Goal: Use online tool/utility: Use online tool/utility

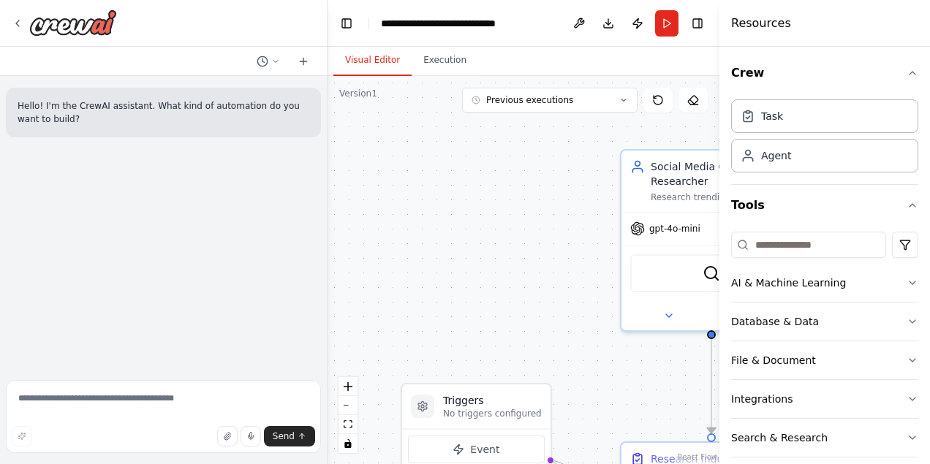
click at [918, 77] on div "Crew Task Agent Tools AI & Machine Learning Database & Data File & Document Int…" at bounding box center [824, 255] width 210 height 417
click at [914, 75] on icon "button" at bounding box center [912, 73] width 6 height 3
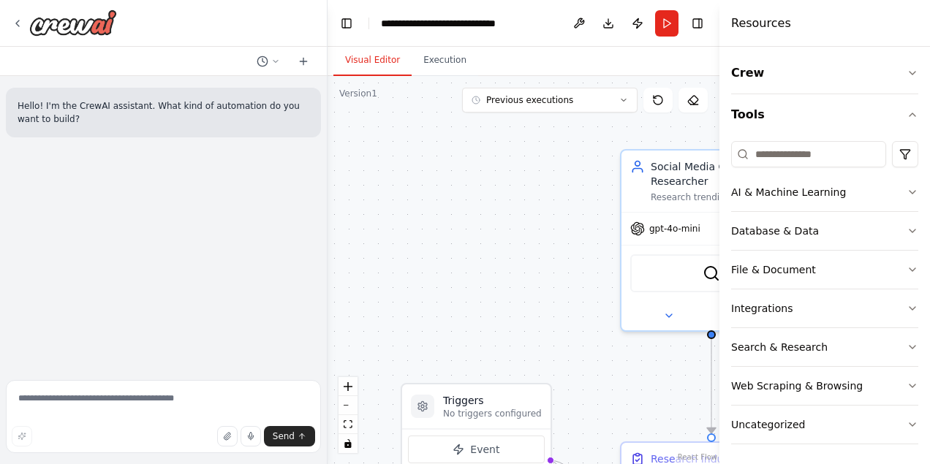
click at [541, 286] on div ".deletable-edge-delete-btn { width: 20px; height: 20px; border: 0px solid #ffff…" at bounding box center [523, 270] width 392 height 388
click at [911, 69] on icon "button" at bounding box center [912, 73] width 12 height 12
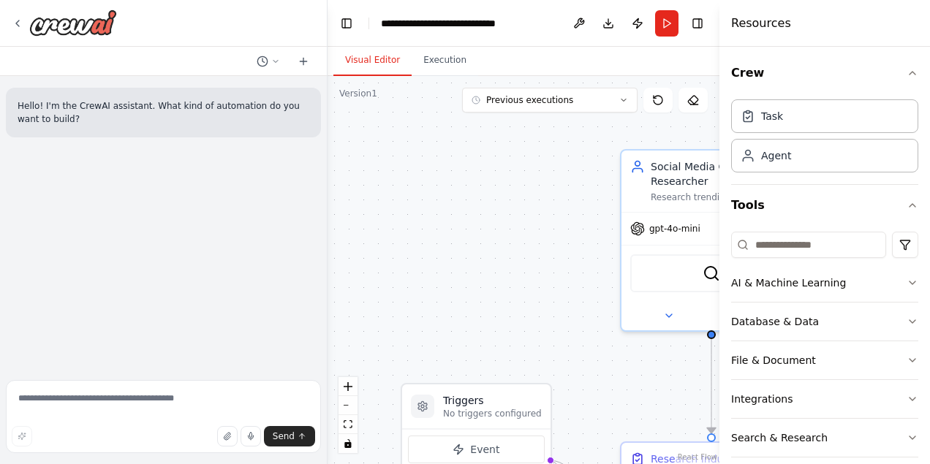
click at [586, 183] on div ".deletable-edge-delete-btn { width: 20px; height: 20px; border: 0px solid #ffff…" at bounding box center [523, 270] width 392 height 388
click at [790, 444] on div "Search & Research" at bounding box center [779, 437] width 96 height 15
click at [792, 436] on div "Search & Research" at bounding box center [779, 437] width 96 height 15
click at [463, 350] on div ".deletable-edge-delete-btn { width: 20px; height: 20px; border: 0px solid #ffff…" at bounding box center [523, 270] width 392 height 388
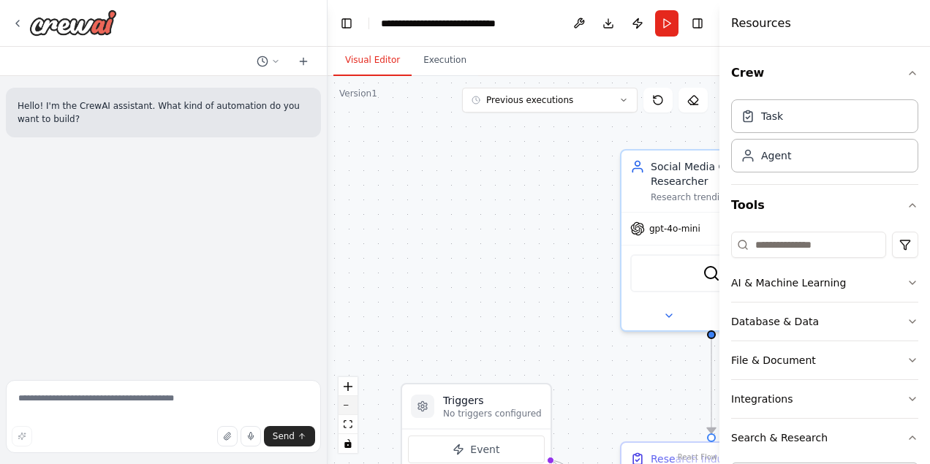
click at [352, 406] on button "zoom out" at bounding box center [347, 405] width 19 height 19
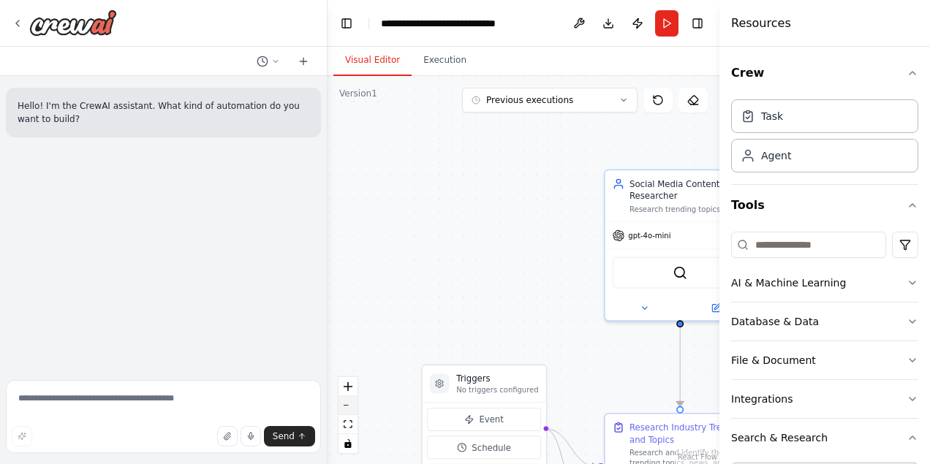
click at [352, 406] on button "zoom out" at bounding box center [347, 405] width 19 height 19
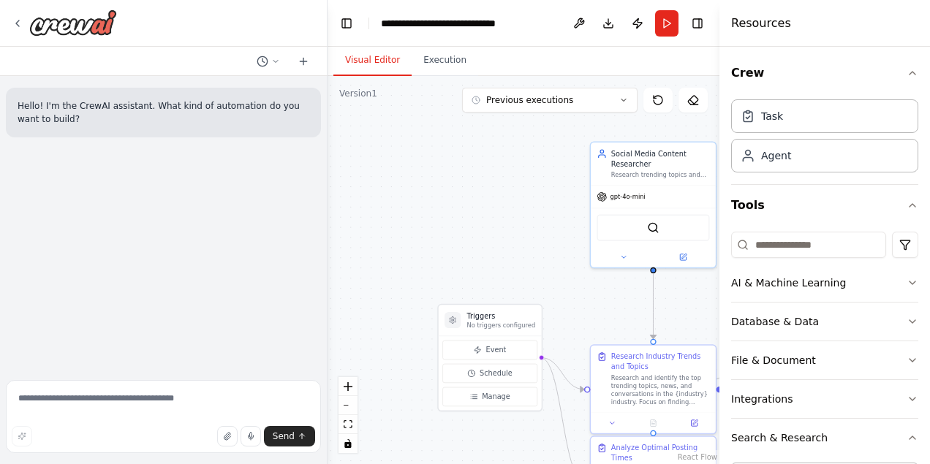
drag, startPoint x: 422, startPoint y: 302, endPoint x: 422, endPoint y: 255, distance: 46.8
click at [422, 255] on div ".deletable-edge-delete-btn { width: 20px; height: 20px; border: 0px solid #ffff…" at bounding box center [523, 270] width 392 height 388
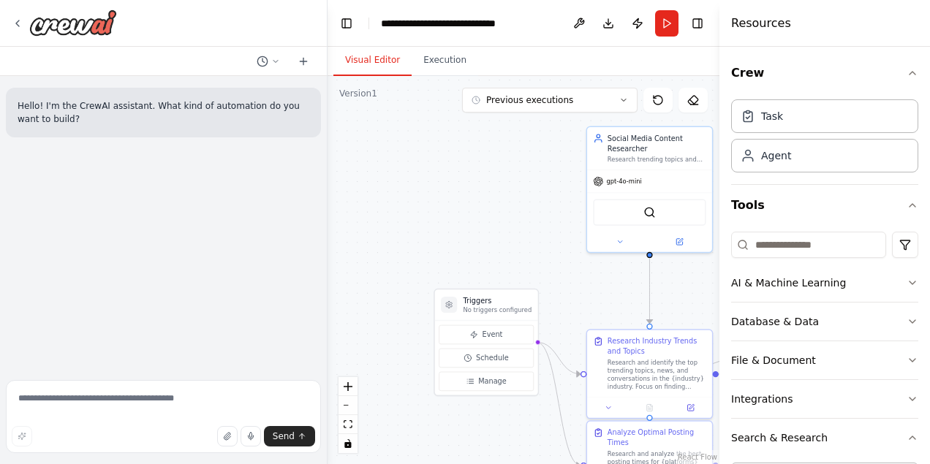
drag, startPoint x: 418, startPoint y: 256, endPoint x: 414, endPoint y: 184, distance: 71.8
click at [414, 184] on div ".deletable-edge-delete-btn { width: 20px; height: 20px; border: 0px solid #ffff…" at bounding box center [523, 270] width 392 height 388
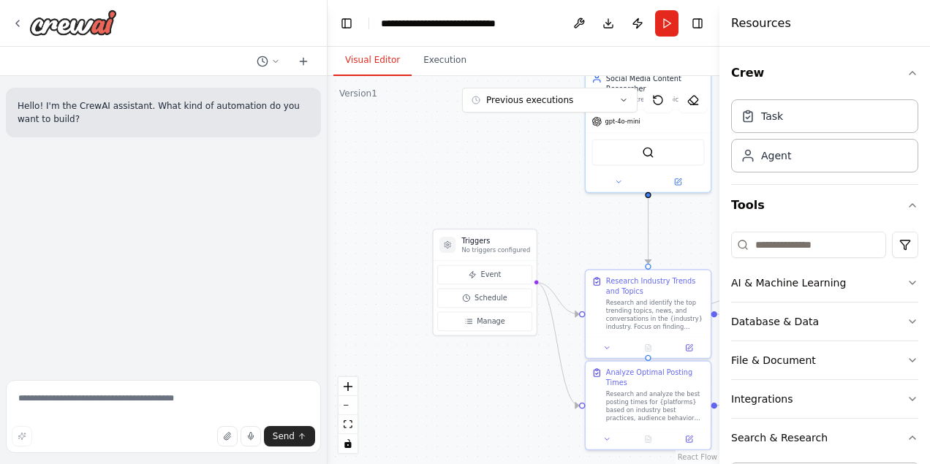
drag, startPoint x: 534, startPoint y: 210, endPoint x: 308, endPoint y: 210, distance: 225.8
click at [307, 210] on div "**********" at bounding box center [465, 232] width 930 height 464
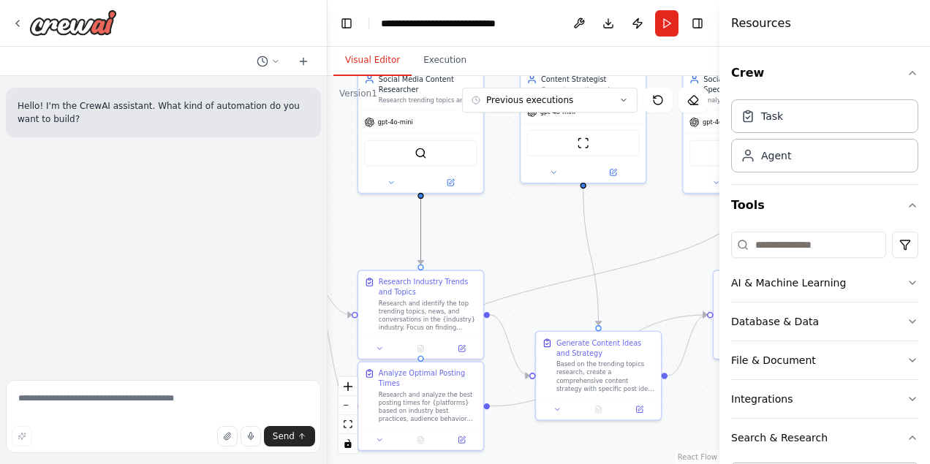
drag, startPoint x: 420, startPoint y: 223, endPoint x: 493, endPoint y: 220, distance: 73.1
click at [493, 220] on div ".deletable-edge-delete-btn { width: 20px; height: 20px; border: 0px solid #ffff…" at bounding box center [523, 270] width 392 height 388
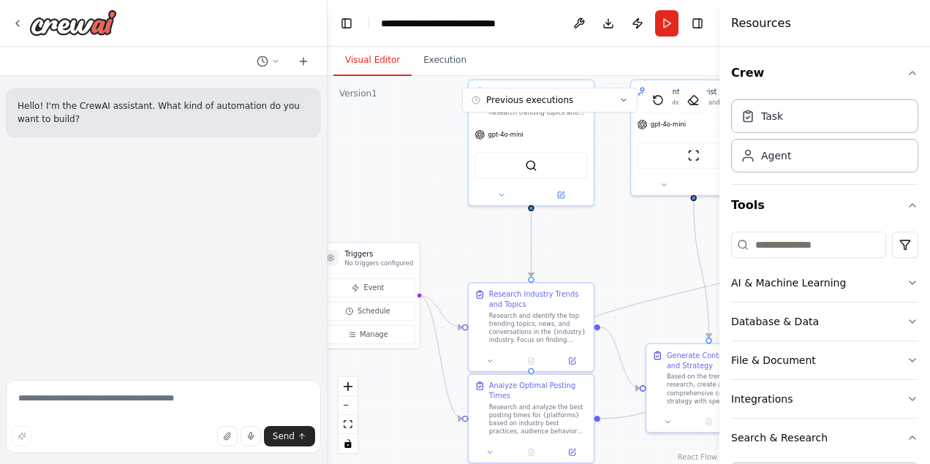
drag, startPoint x: 493, startPoint y: 220, endPoint x: 611, endPoint y: 233, distance: 118.4
click at [611, 234] on div ".deletable-edge-delete-btn { width: 20px; height: 20px; border: 0px solid #ffff…" at bounding box center [523, 270] width 392 height 388
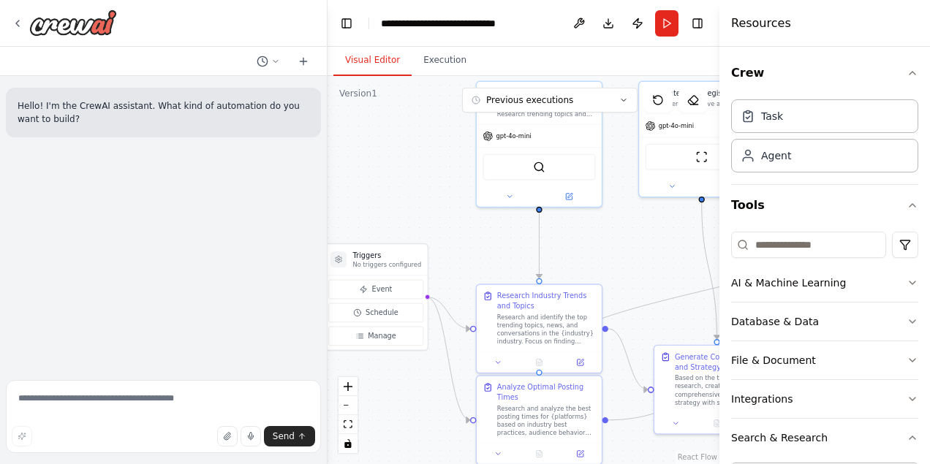
drag, startPoint x: 550, startPoint y: 232, endPoint x: 644, endPoint y: 229, distance: 93.6
click at [644, 231] on div ".deletable-edge-delete-btn { width: 20px; height: 20px; border: 0px solid #ffff…" at bounding box center [523, 270] width 392 height 388
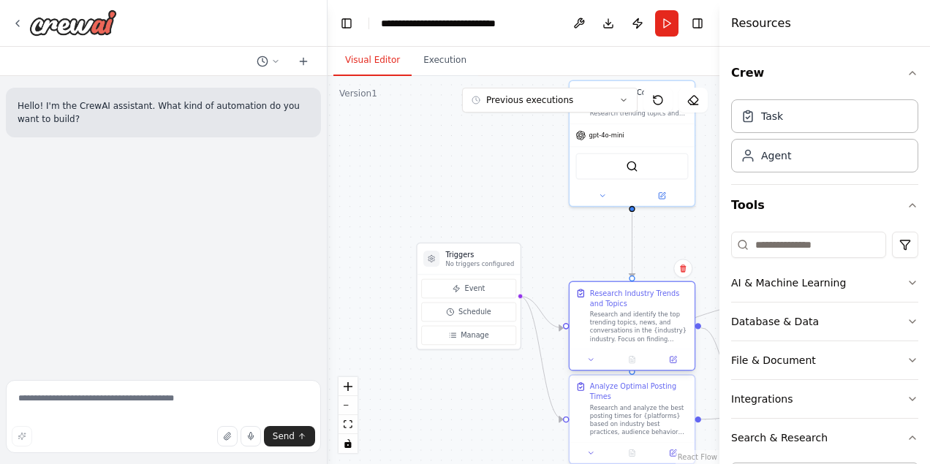
click at [618, 319] on div "Research and identify the top trending topics, news, and conversations in the {…" at bounding box center [639, 327] width 99 height 32
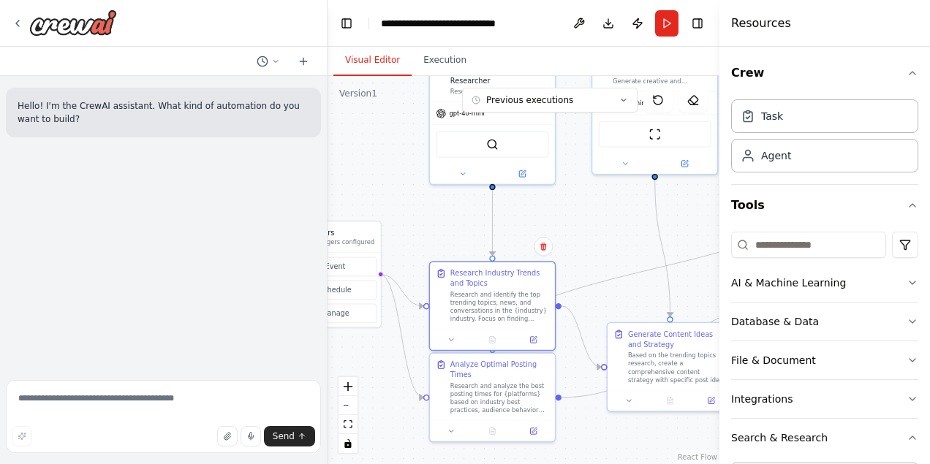
drag, startPoint x: 577, startPoint y: 229, endPoint x: 425, endPoint y: 205, distance: 154.0
click at [425, 205] on div ".deletable-edge-delete-btn { width: 20px; height: 20px; border: 0px solid #ffff…" at bounding box center [523, 270] width 392 height 388
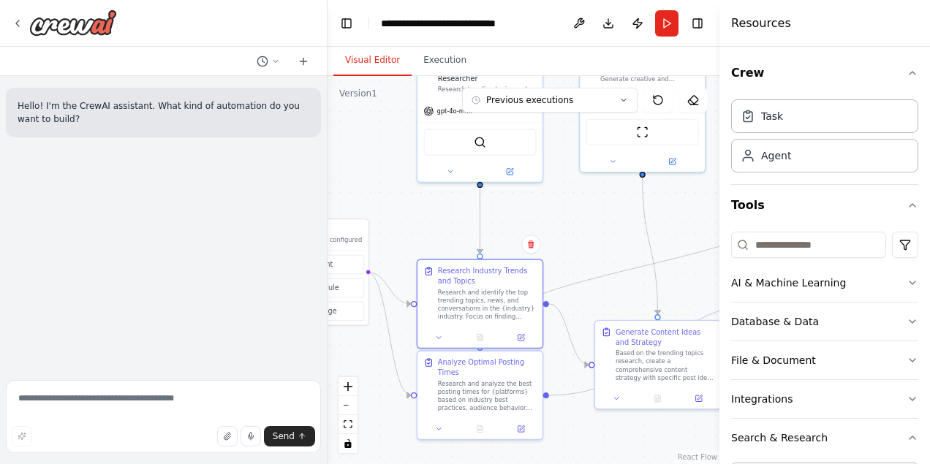
drag, startPoint x: 645, startPoint y: 255, endPoint x: 591, endPoint y: 186, distance: 88.0
click at [590, 186] on div ".deletable-edge-delete-btn { width: 20px; height: 20px; border: 0px solid #ffff…" at bounding box center [523, 270] width 392 height 388
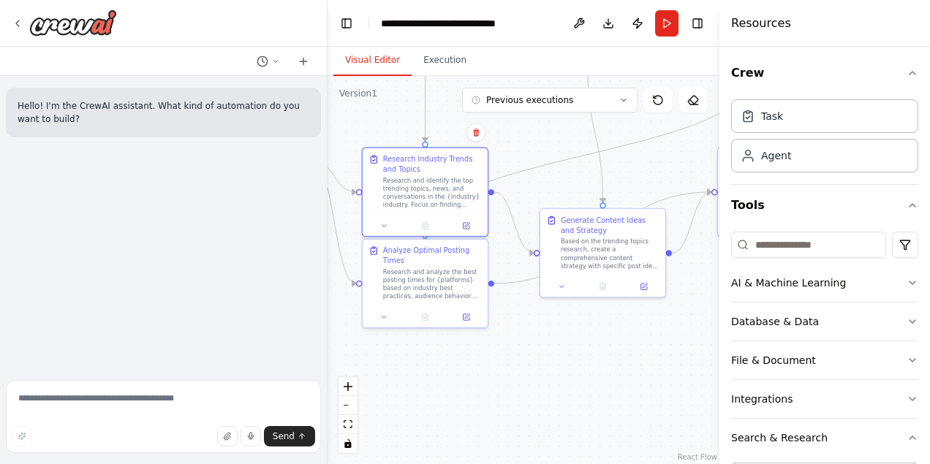
drag, startPoint x: 603, startPoint y: 346, endPoint x: 603, endPoint y: 303, distance: 43.9
click at [603, 303] on div ".deletable-edge-delete-btn { width: 20px; height: 20px; border: 0px solid #ffff…" at bounding box center [523, 270] width 392 height 388
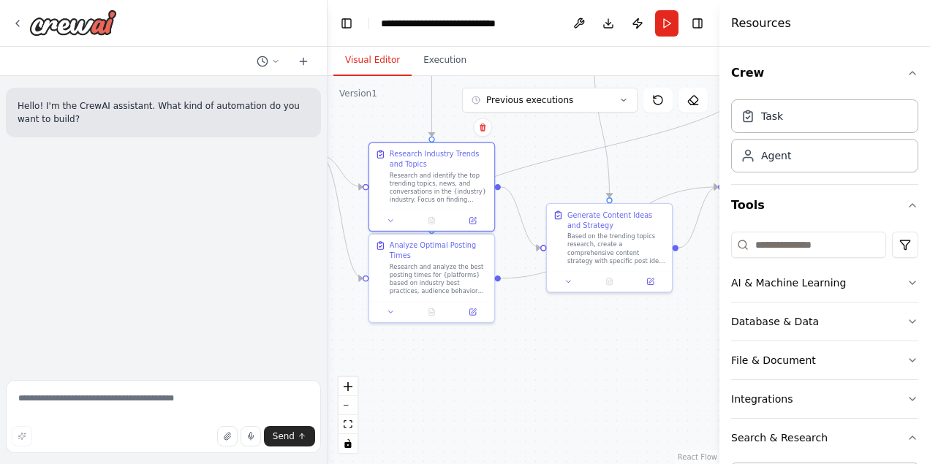
drag, startPoint x: 529, startPoint y: 382, endPoint x: 605, endPoint y: 334, distance: 90.0
click at [605, 335] on div ".deletable-edge-delete-btn { width: 20px; height: 20px; border: 0px solid #ffff…" at bounding box center [523, 270] width 392 height 388
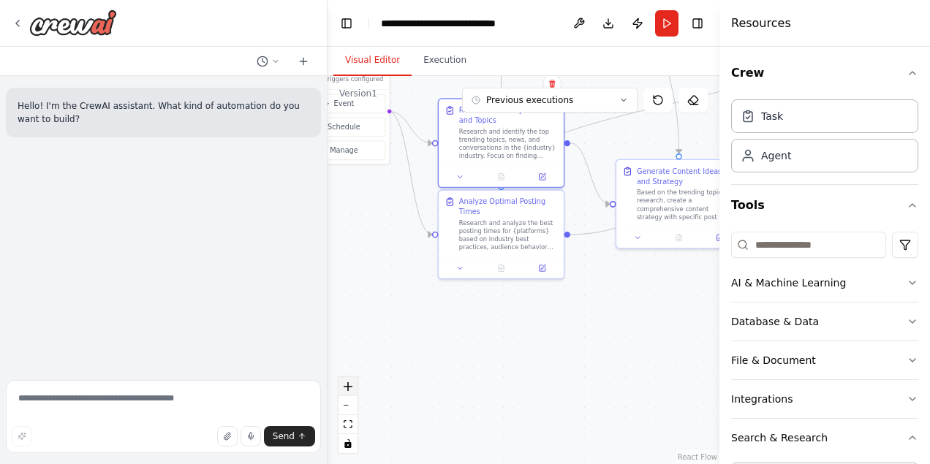
click at [352, 391] on button "zoom in" at bounding box center [347, 386] width 19 height 19
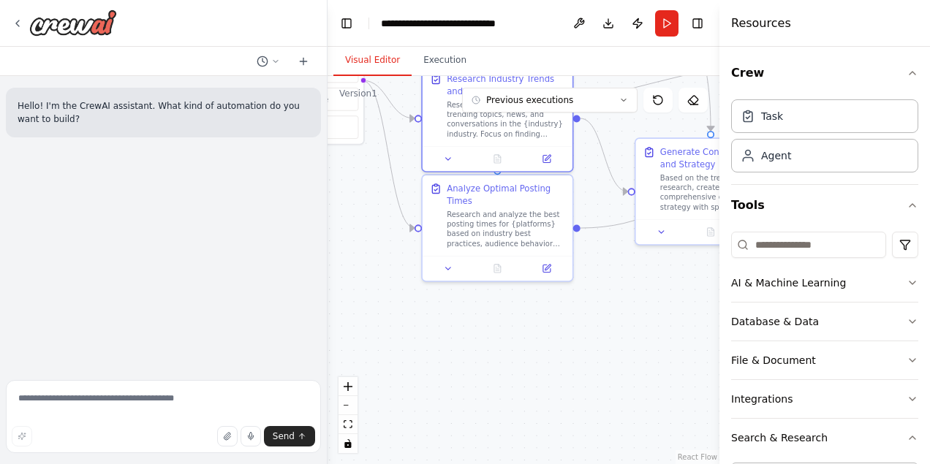
drag, startPoint x: 405, startPoint y: 344, endPoint x: 488, endPoint y: 483, distance: 161.9
click at [488, 463] on html "**********" at bounding box center [465, 232] width 930 height 464
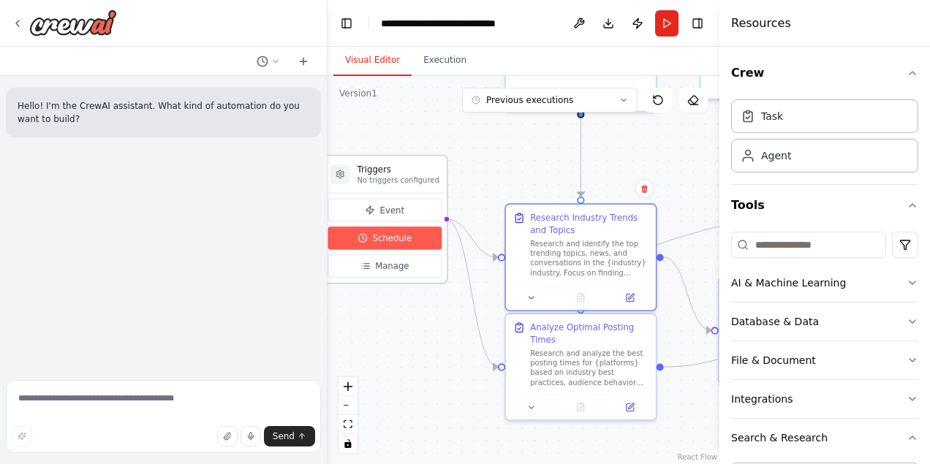
click at [411, 234] on button "Schedule" at bounding box center [385, 238] width 114 height 23
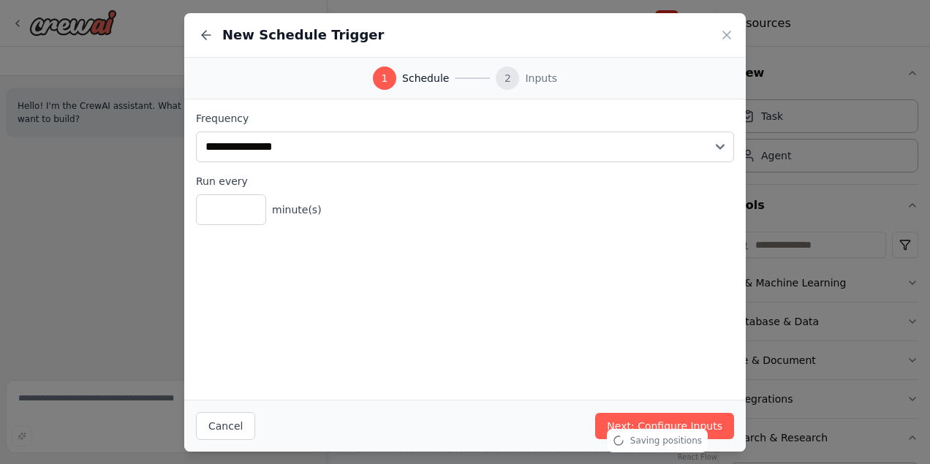
click at [737, 34] on div "New Schedule Trigger" at bounding box center [464, 35] width 561 height 45
click at [726, 32] on icon at bounding box center [726, 35] width 15 height 15
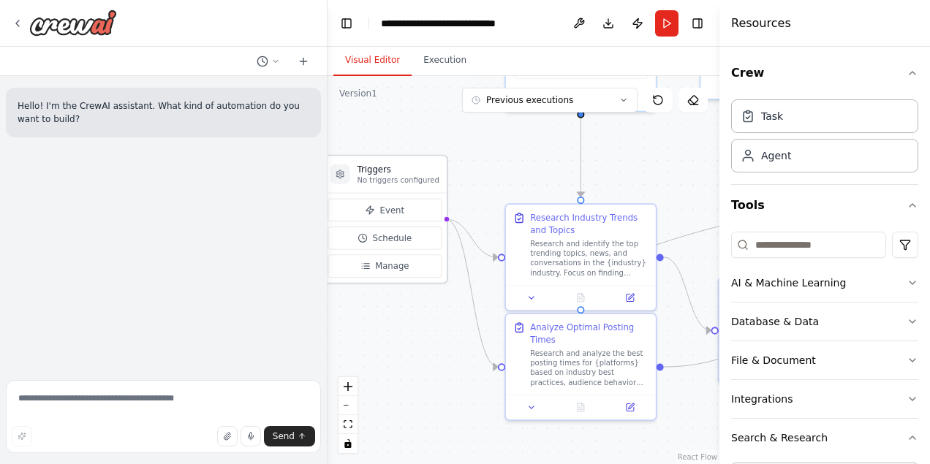
click at [392, 223] on div "Event Schedule Manage" at bounding box center [385, 238] width 114 height 79
click at [406, 206] on button "Event" at bounding box center [385, 210] width 114 height 23
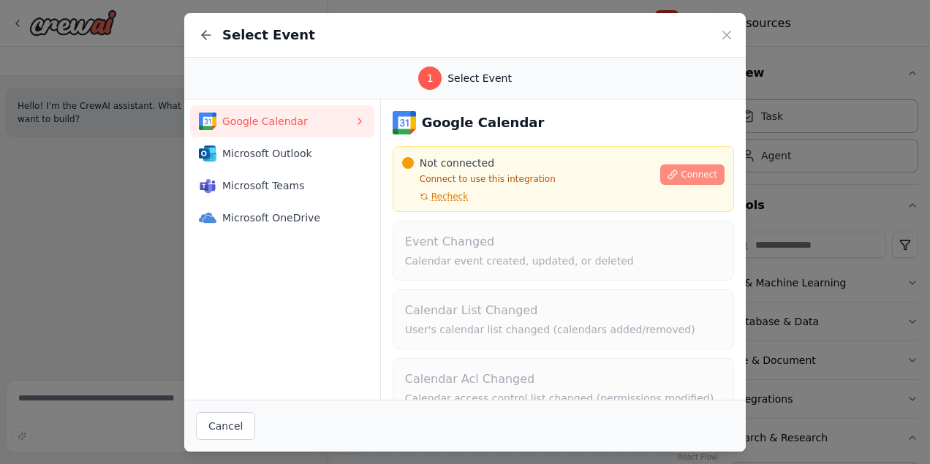
click at [707, 170] on span "Connect" at bounding box center [698, 175] width 37 height 12
click at [732, 33] on icon at bounding box center [726, 35] width 15 height 15
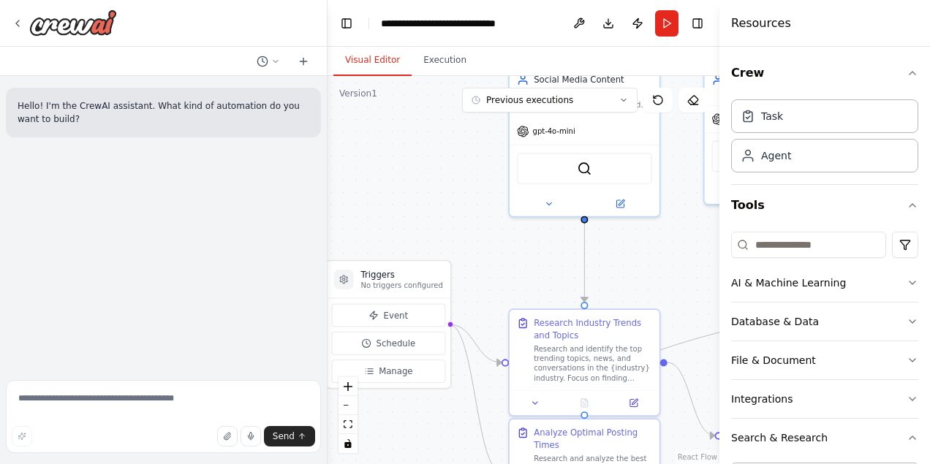
drag, startPoint x: 638, startPoint y: 157, endPoint x: 673, endPoint y: 264, distance: 112.3
click at [673, 265] on div ".deletable-edge-delete-btn { width: 20px; height: 20px; border: 0px solid #ffff…" at bounding box center [523, 270] width 392 height 388
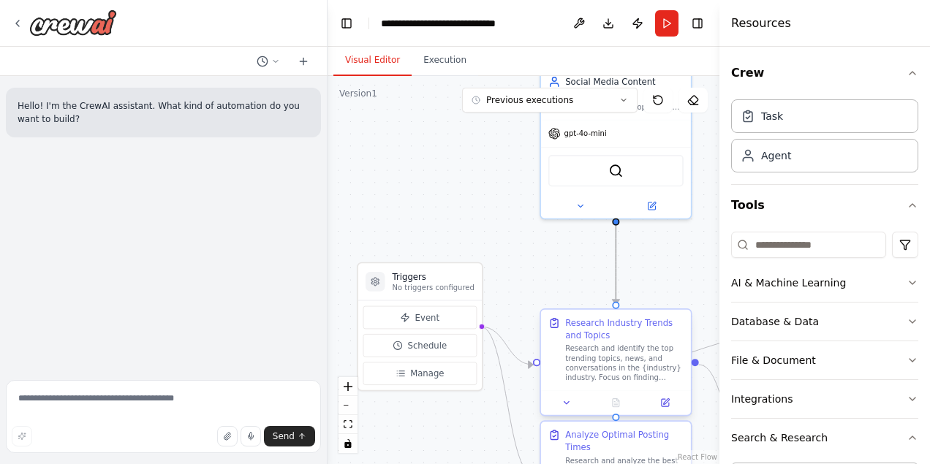
drag, startPoint x: 612, startPoint y: 264, endPoint x: 609, endPoint y: 333, distance: 68.8
click at [609, 330] on div ".deletable-edge-delete-btn { width: 20px; height: 20px; border: 0px solid #ffff…" at bounding box center [459, 168] width 327 height 323
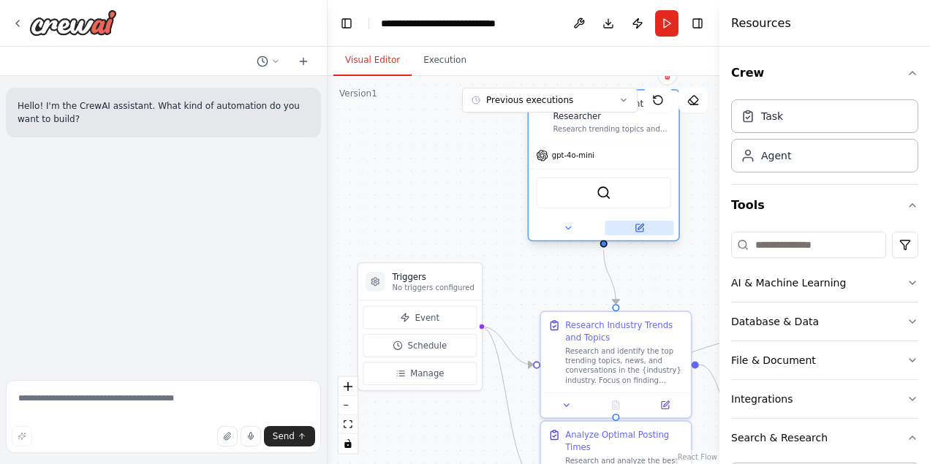
drag, startPoint x: 668, startPoint y: 210, endPoint x: 651, endPoint y: 229, distance: 25.4
click at [651, 229] on button at bounding box center [638, 228] width 69 height 15
click at [627, 192] on div "SerperDevTool" at bounding box center [603, 192] width 135 height 31
click at [637, 338] on div "Research Industry Trends and Topics" at bounding box center [624, 329] width 118 height 24
click at [846, 286] on button "AI & Machine Learning" at bounding box center [824, 283] width 187 height 38
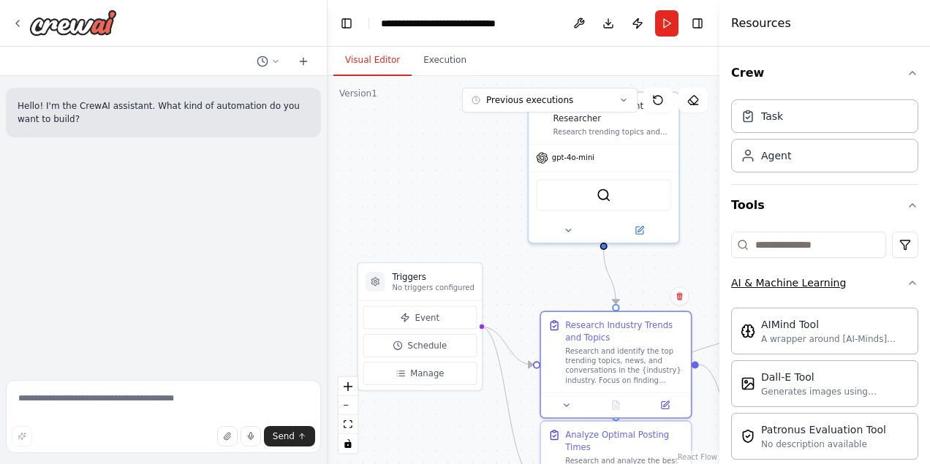
click at [914, 289] on button "AI & Machine Learning" at bounding box center [824, 283] width 187 height 38
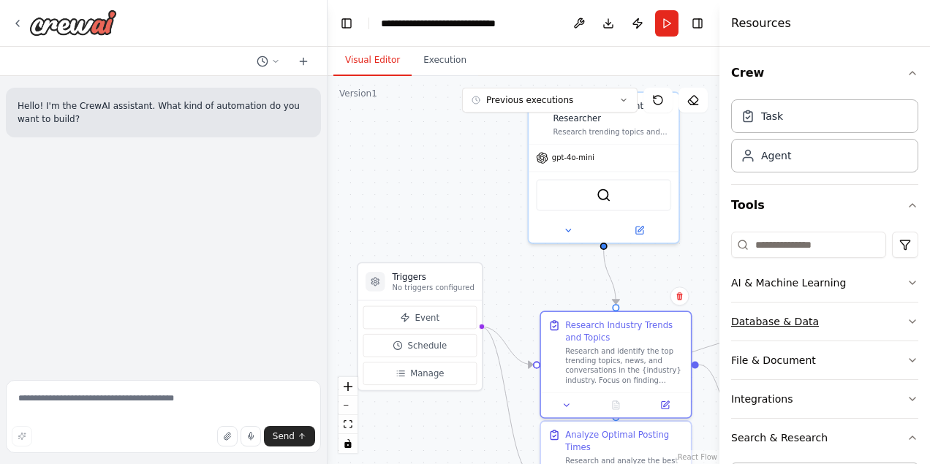
click at [870, 326] on button "Database & Data" at bounding box center [824, 322] width 187 height 38
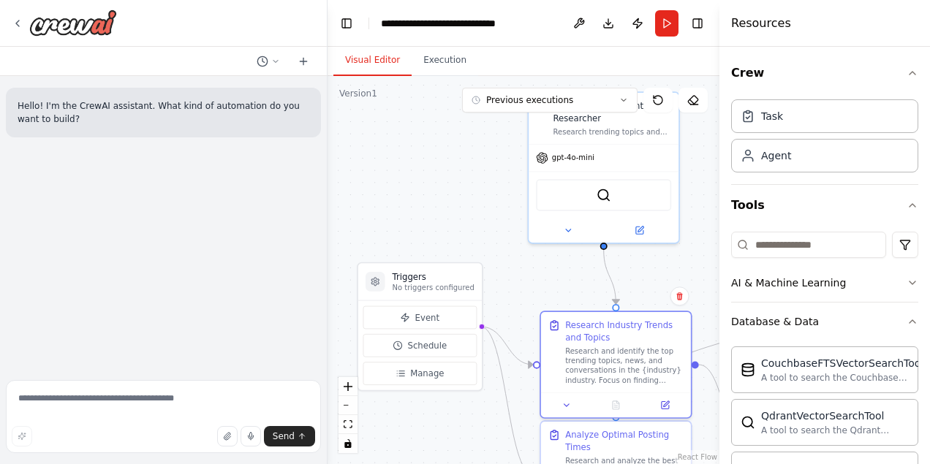
click at [927, 416] on div "Crew Task Agent Tools AI & Machine Learning Database & Data CouchbaseFTSVectorS…" at bounding box center [824, 255] width 210 height 417
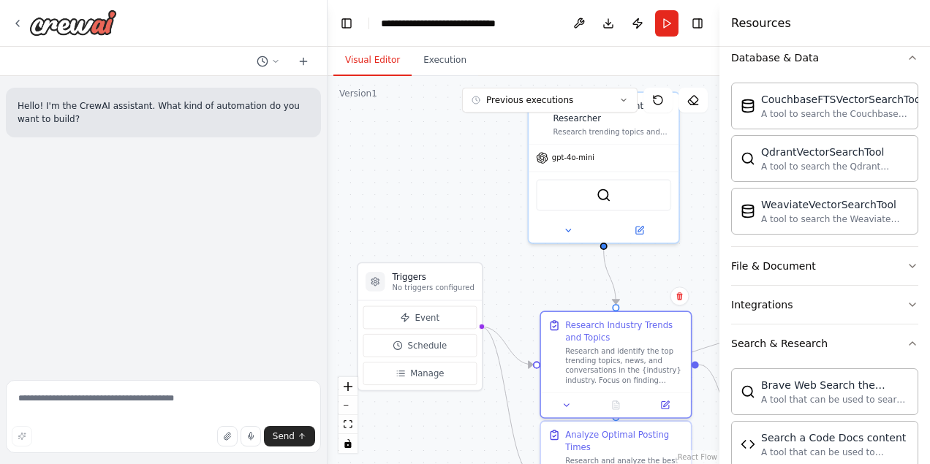
scroll to position [292, 0]
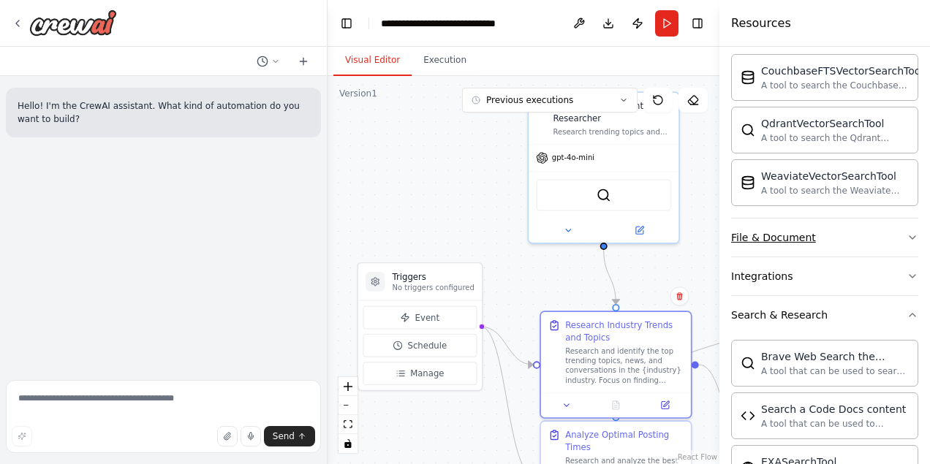
click at [835, 239] on button "File & Document" at bounding box center [824, 238] width 187 height 38
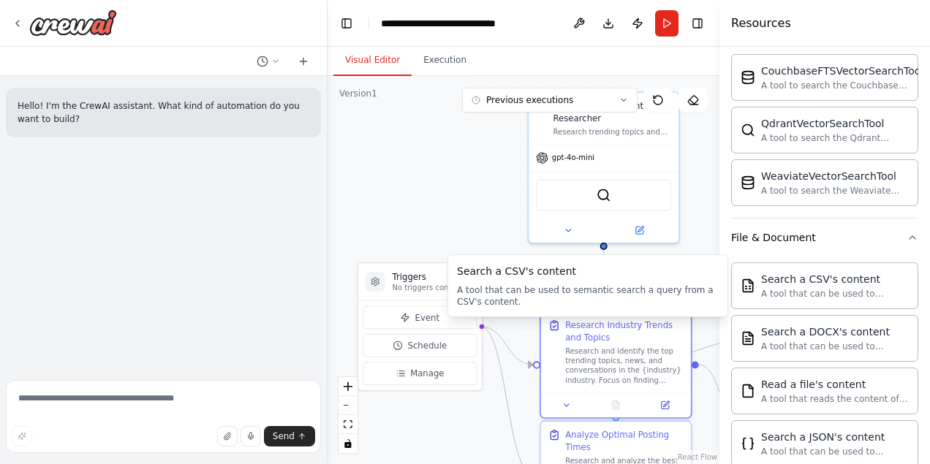
click at [681, 267] on div "Search a CSV's content" at bounding box center [588, 271] width 262 height 15
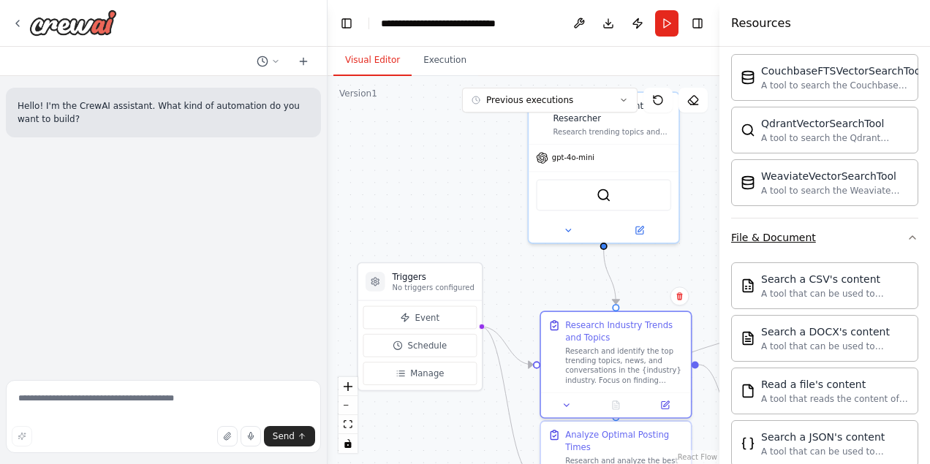
click at [890, 243] on button "File & Document" at bounding box center [824, 238] width 187 height 38
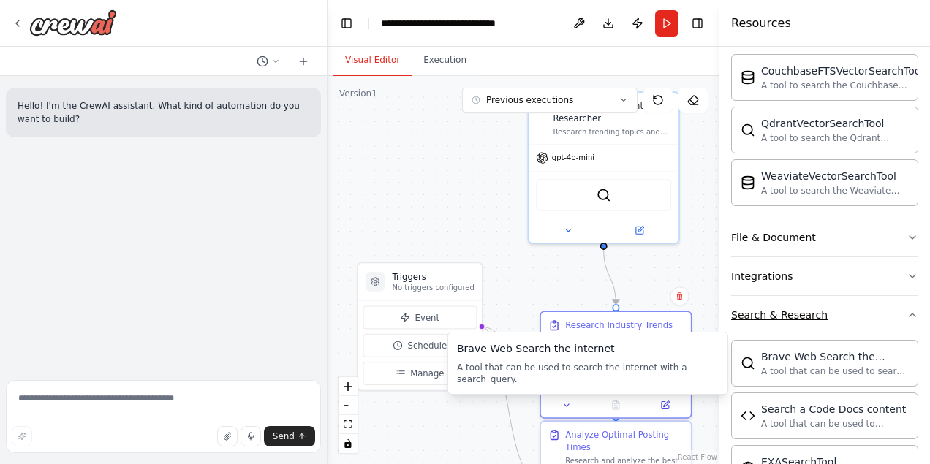
click at [893, 327] on button "Search & Research" at bounding box center [824, 315] width 187 height 38
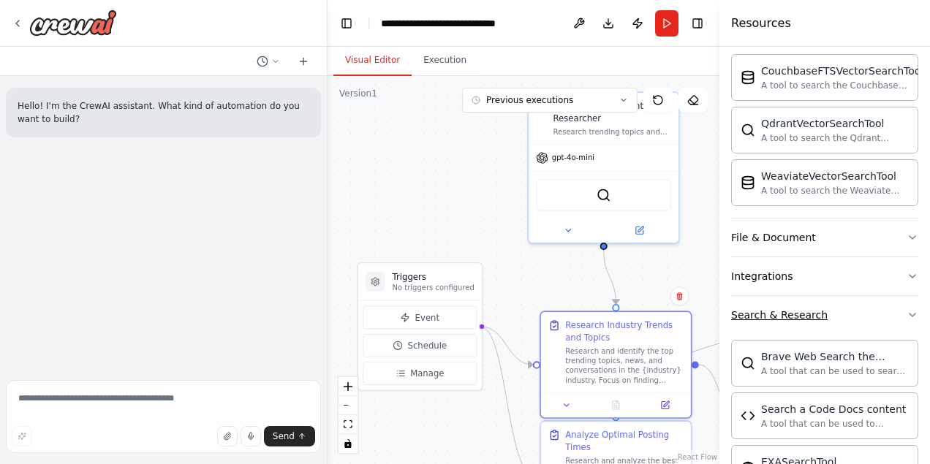
scroll to position [264, 0]
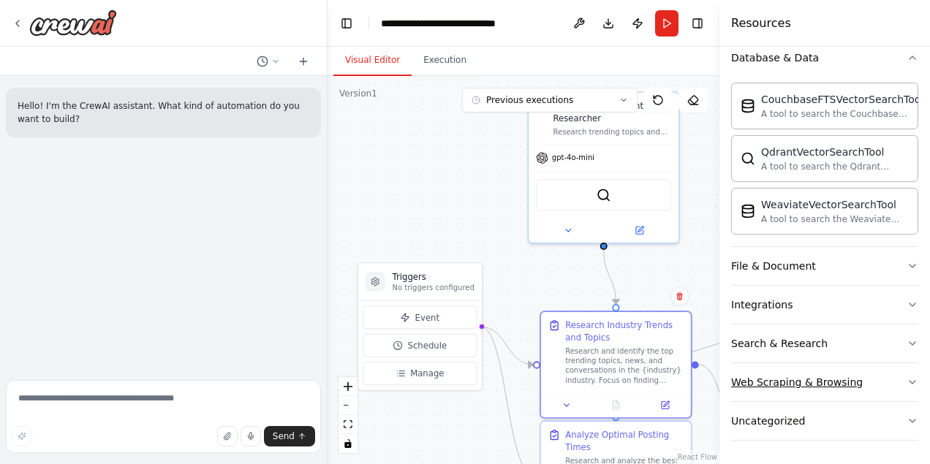
click at [856, 390] on button "Web Scraping & Browsing" at bounding box center [824, 382] width 187 height 38
click at [922, 400] on div "Crew Task Agent Tools AI & Machine Learning Database & Data CouchbaseFTSVectorS…" at bounding box center [824, 255] width 210 height 417
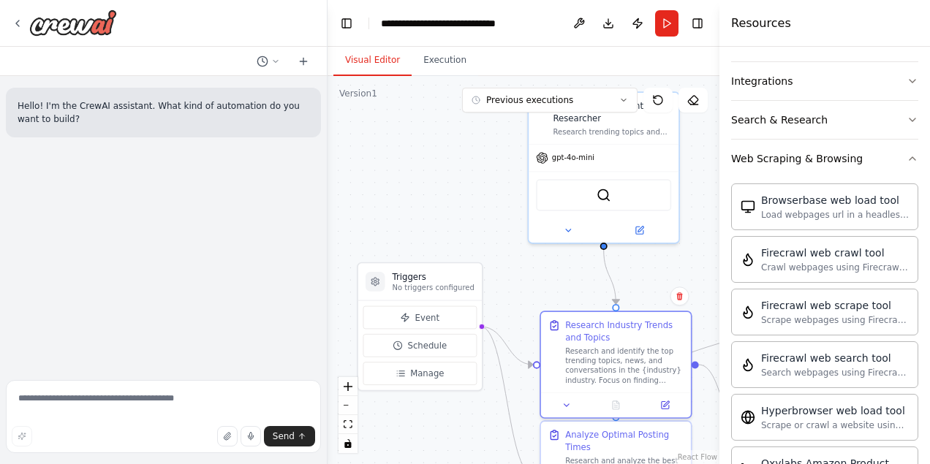
scroll to position [498, 0]
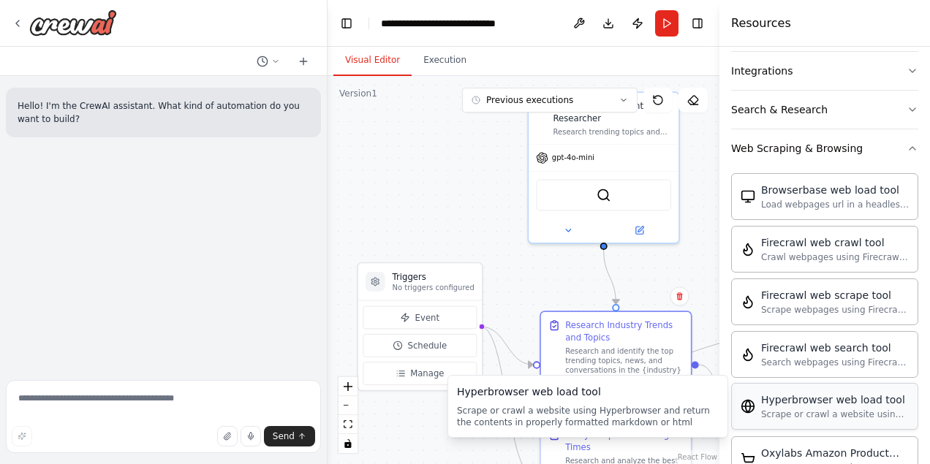
click at [884, 410] on div "Scrape or crawl a website using Hyperbrowser and return the contents in properl…" at bounding box center [835, 415] width 148 height 12
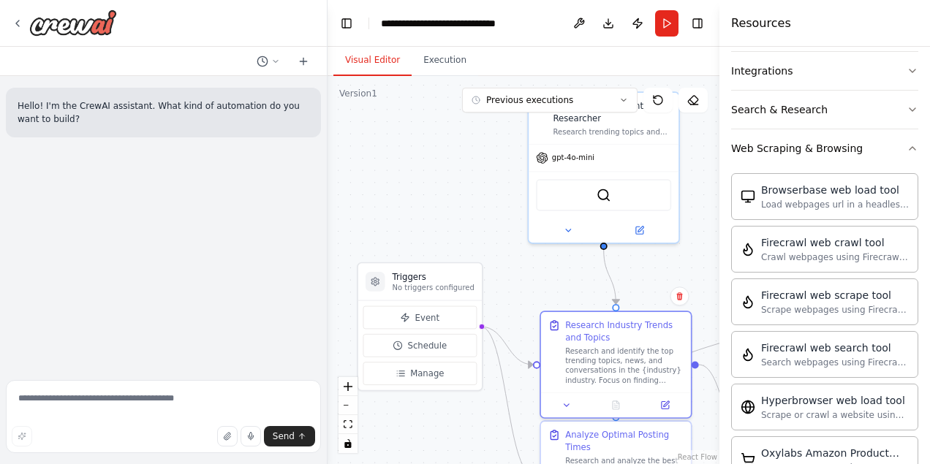
click at [699, 196] on div ".deletable-edge-delete-btn { width: 20px; height: 20px; border: 0px solid #ffff…" at bounding box center [523, 270] width 392 height 388
click at [912, 146] on icon "button" at bounding box center [912, 149] width 12 height 12
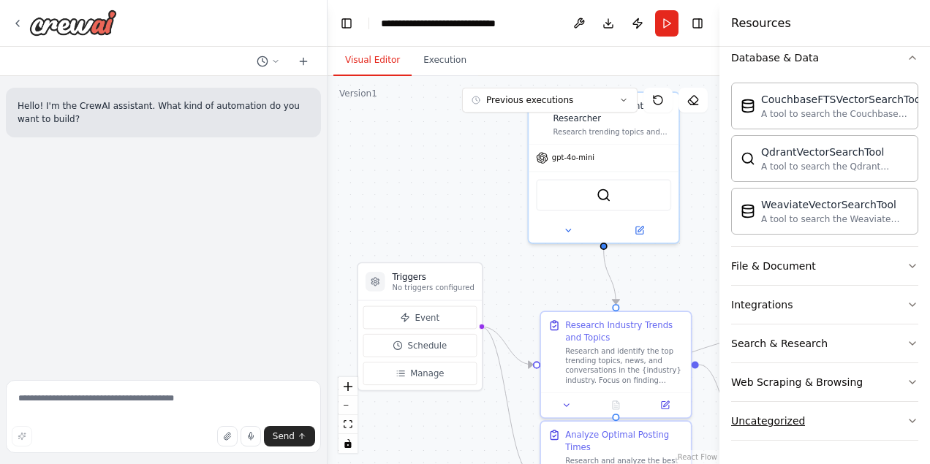
click at [867, 431] on button "Uncategorized" at bounding box center [824, 421] width 187 height 38
click at [919, 437] on div "Crew Task Agent Tools AI & Machine Learning Database & Data CouchbaseFTSVectorS…" at bounding box center [824, 255] width 210 height 417
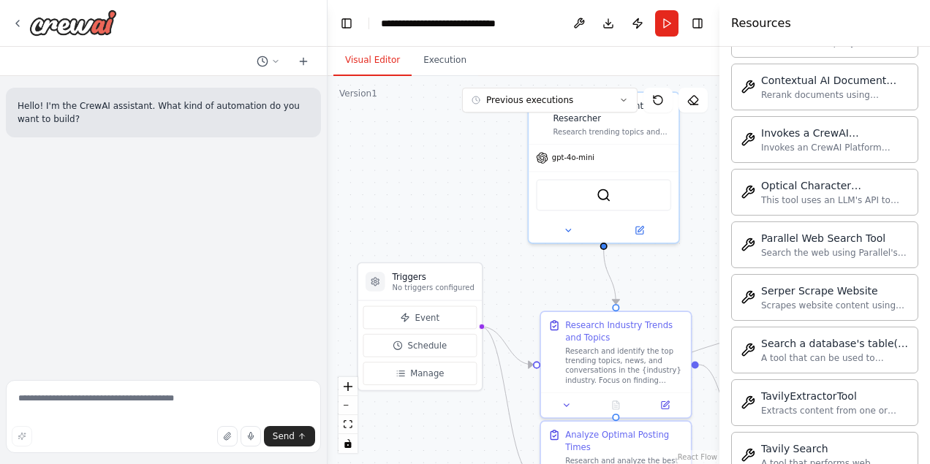
scroll to position [1065, 0]
